Goal: Task Accomplishment & Management: Use online tool/utility

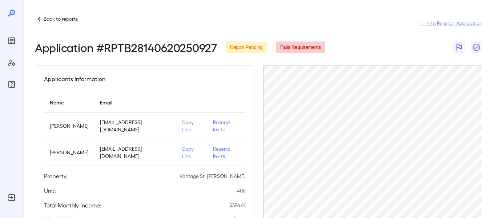
scroll to position [166, 0]
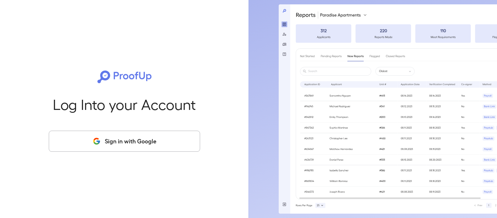
click at [156, 145] on button "Sign in with Google" at bounding box center [124, 141] width 151 height 21
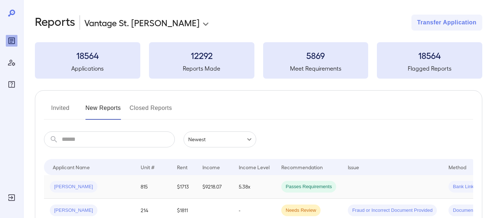
click at [461, 188] on span "Bank Link" at bounding box center [463, 186] width 29 height 7
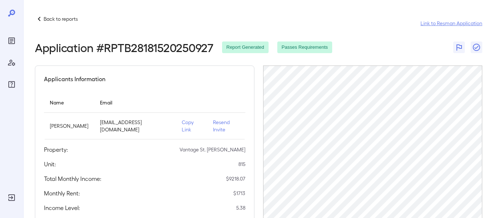
click at [449, 25] on link "Link to Resman Application" at bounding box center [452, 23] width 62 height 7
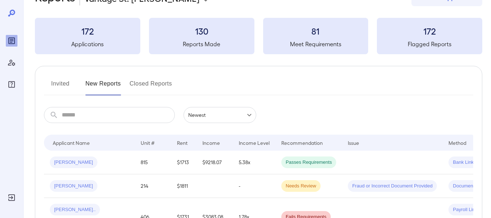
scroll to position [73, 0]
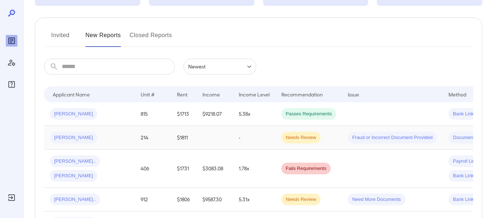
click at [100, 135] on div "[PERSON_NAME]" at bounding box center [89, 138] width 79 height 12
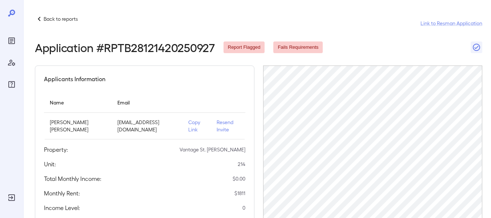
click at [188, 121] on p "Copy Link" at bounding box center [196, 126] width 17 height 15
